Goal: Navigation & Orientation: Understand site structure

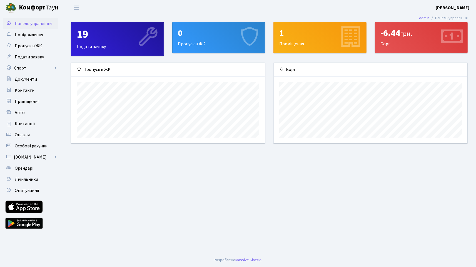
scroll to position [80, 194]
click at [298, 49] on div "1 Приміщення" at bounding box center [320, 37] width 93 height 31
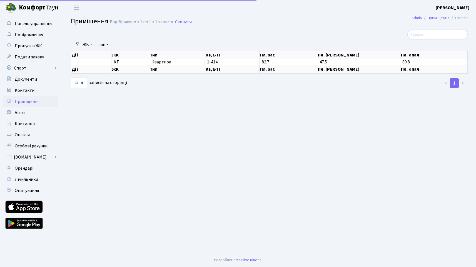
select select "25"
click at [36, 89] on link "Контакти" at bounding box center [31, 90] width 56 height 11
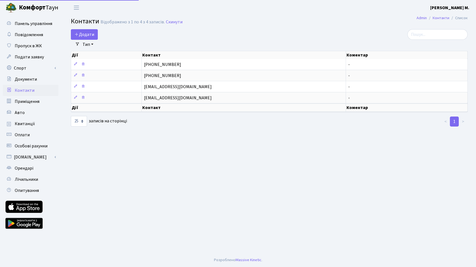
select select "25"
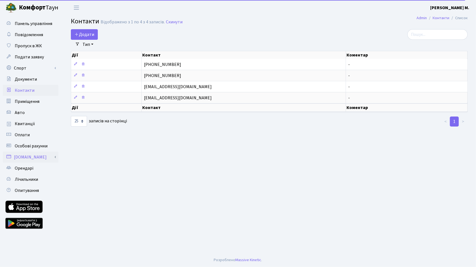
click at [22, 158] on link "[DOMAIN_NAME]" at bounding box center [31, 156] width 56 height 11
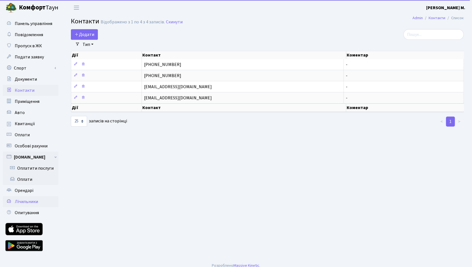
click at [34, 199] on span "Лічильники" at bounding box center [26, 201] width 23 height 6
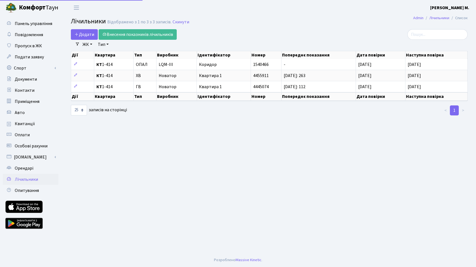
select select "25"
click at [35, 80] on span "Документи" at bounding box center [26, 79] width 22 height 6
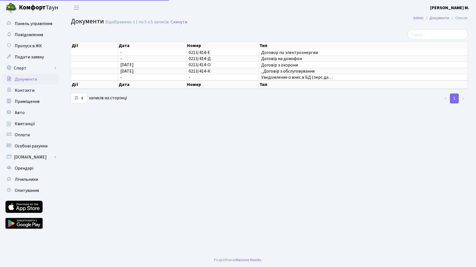
select select "25"
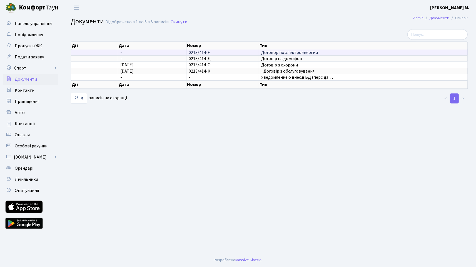
click at [301, 53] on span "Договор по электроэнергии" at bounding box center [363, 52] width 204 height 4
click at [460, 7] on b "[PERSON_NAME] М." at bounding box center [449, 8] width 39 height 6
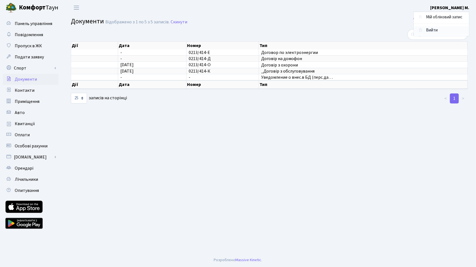
click at [438, 29] on link "Вийти" at bounding box center [441, 30] width 55 height 9
